Goal: Navigation & Orientation: Find specific page/section

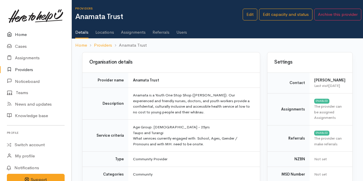
click at [29, 34] on link "Home" at bounding box center [36, 35] width 72 height 12
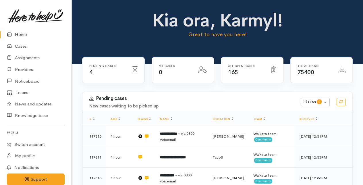
scroll to position [92, 0]
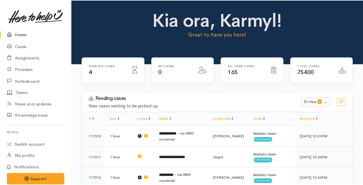
scroll to position [16, 0]
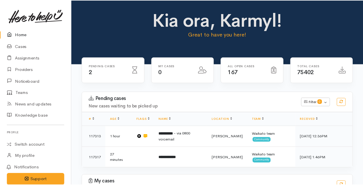
scroll to position [51, 0]
